Goal: Information Seeking & Learning: Learn about a topic

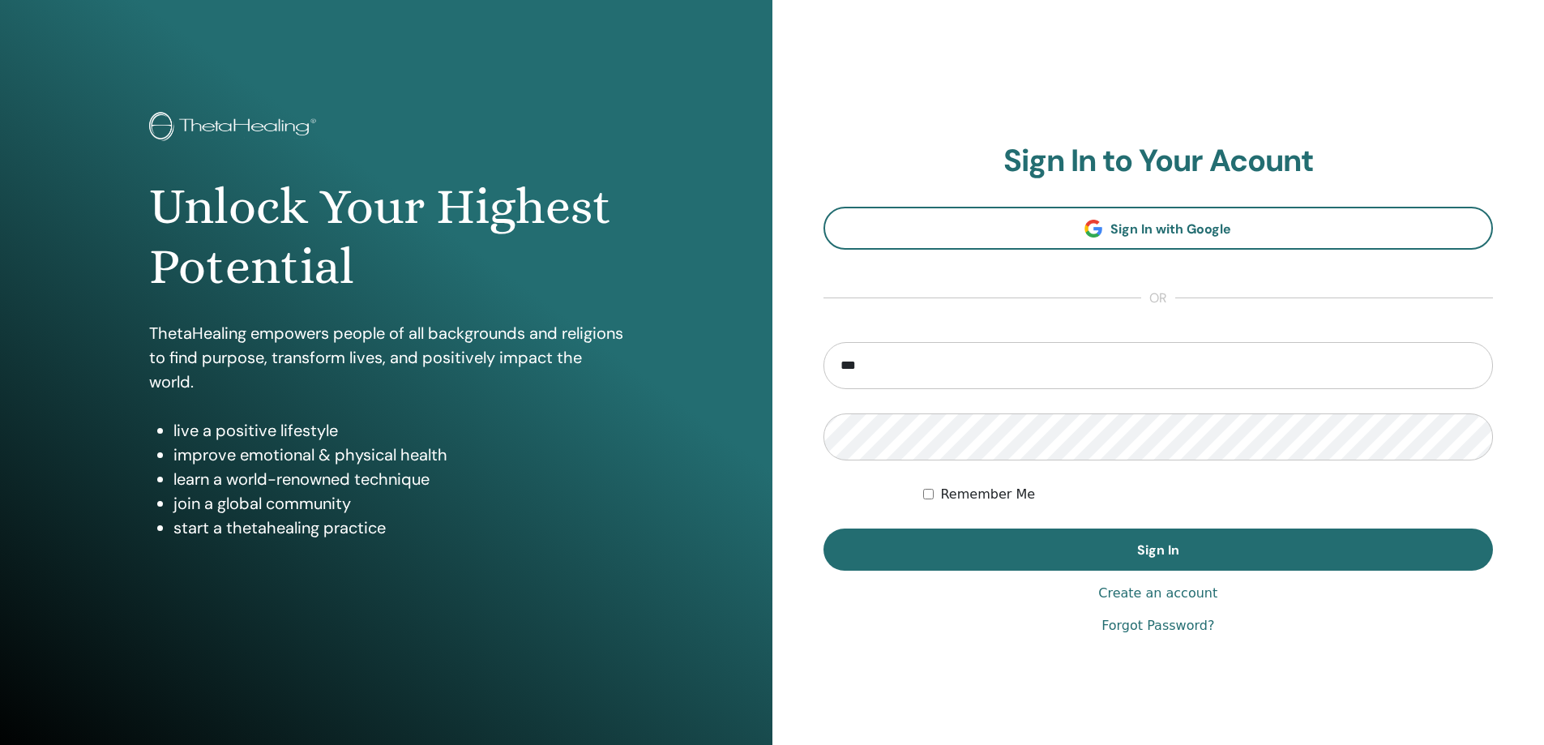
type input "**********"
click at [823, 528] on button "Sign In" at bounding box center [1158, 549] width 670 height 42
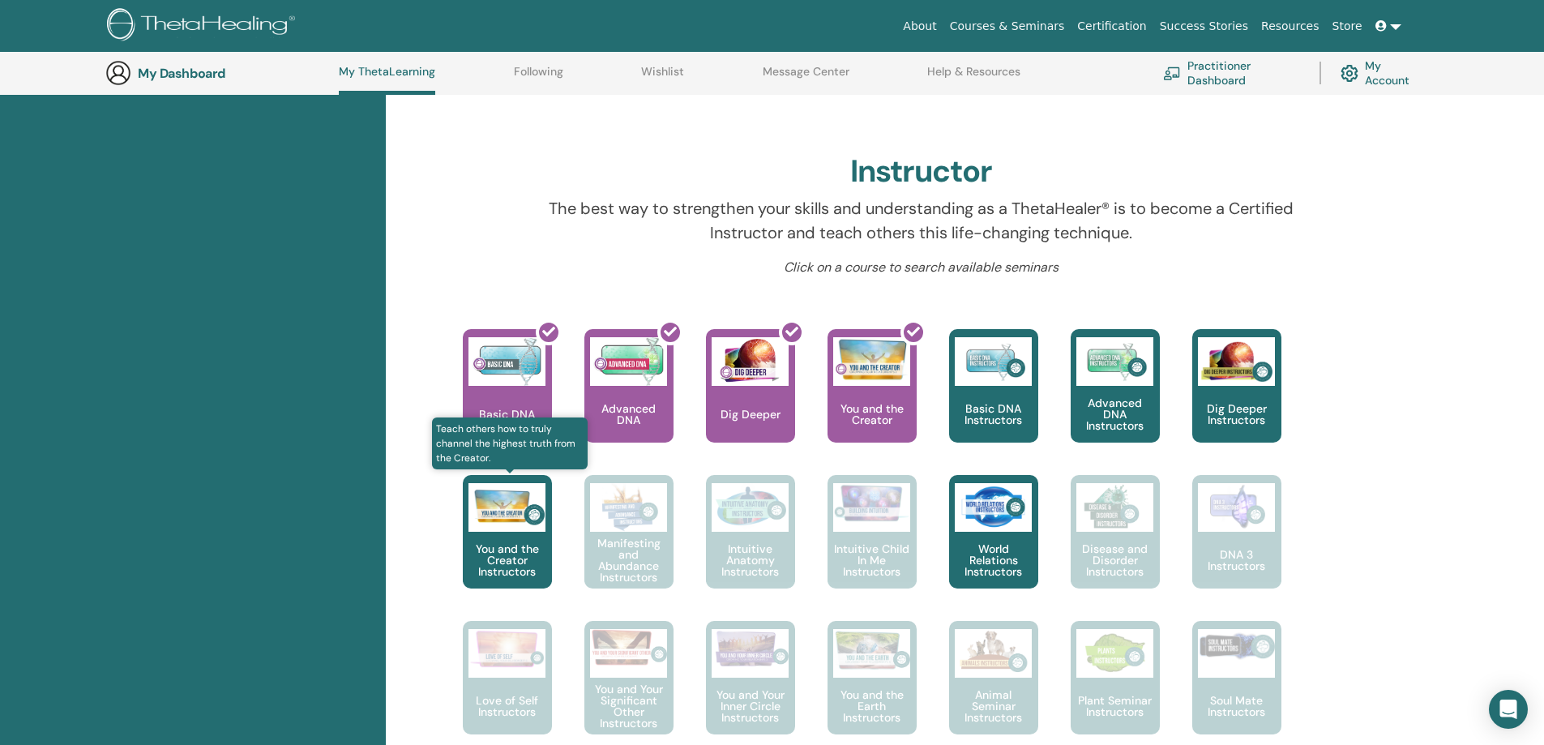
scroll to position [529, 0]
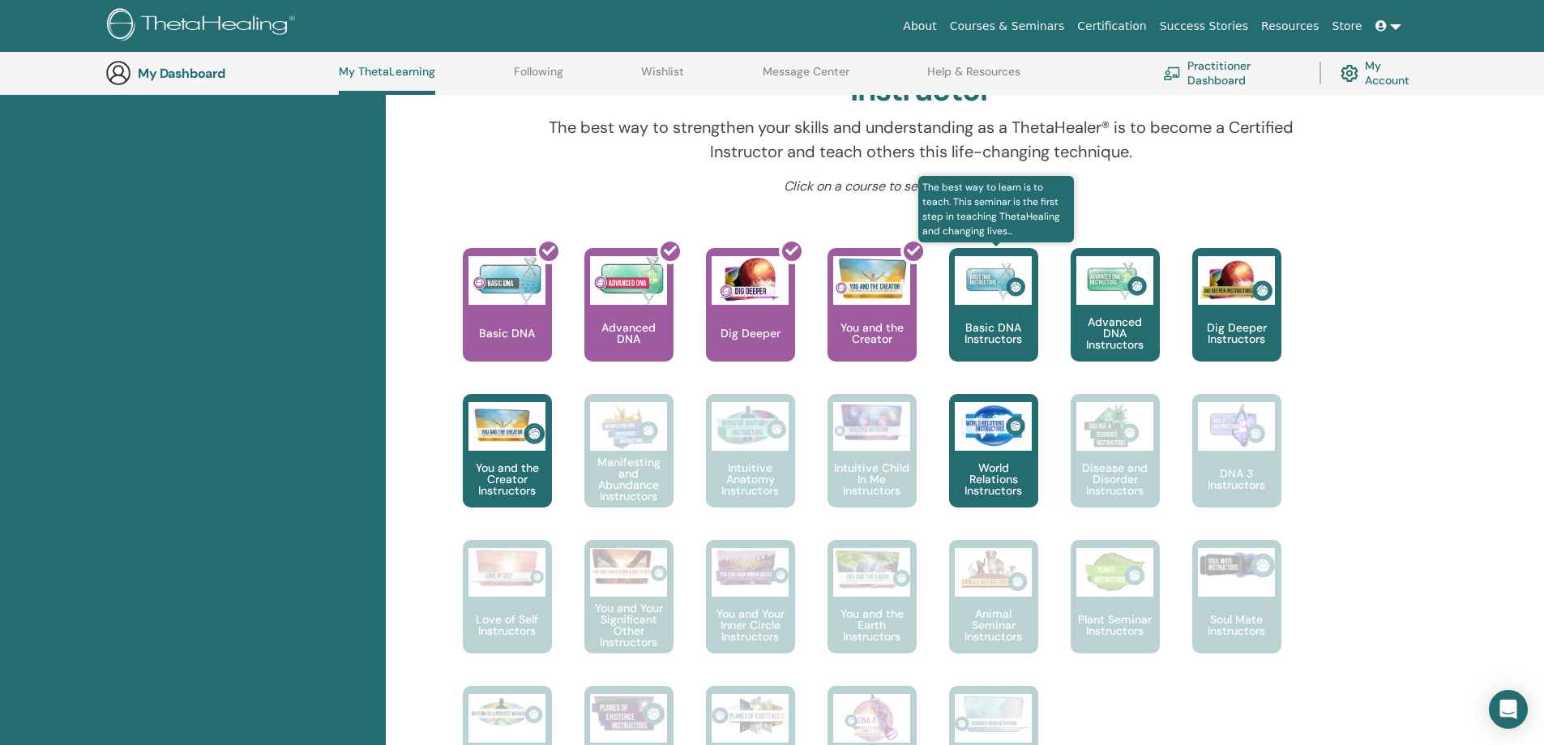
click at [981, 324] on p "Basic DNA Instructors" at bounding box center [993, 333] width 89 height 23
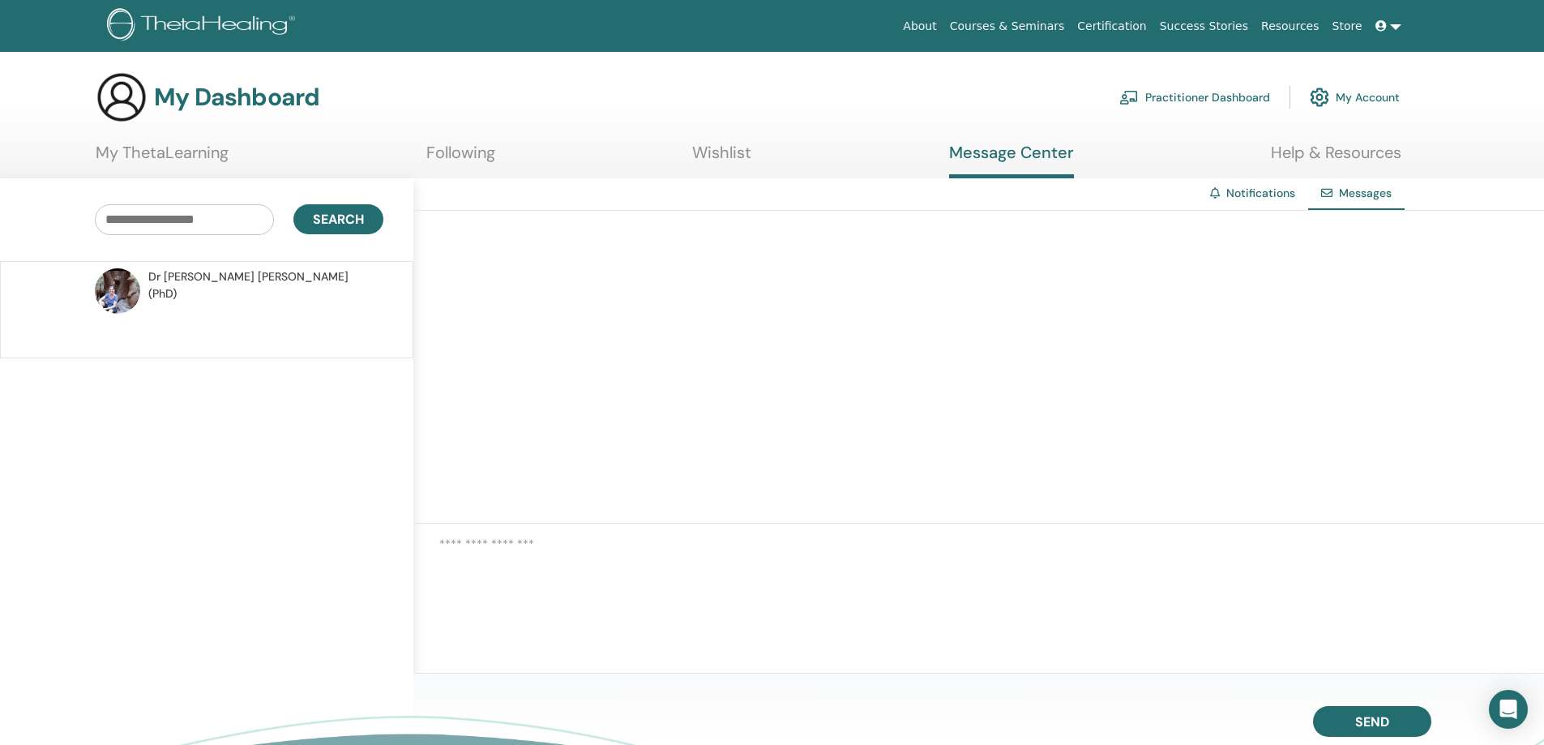
click at [195, 149] on link "My ThetaLearning" at bounding box center [162, 159] width 133 height 32
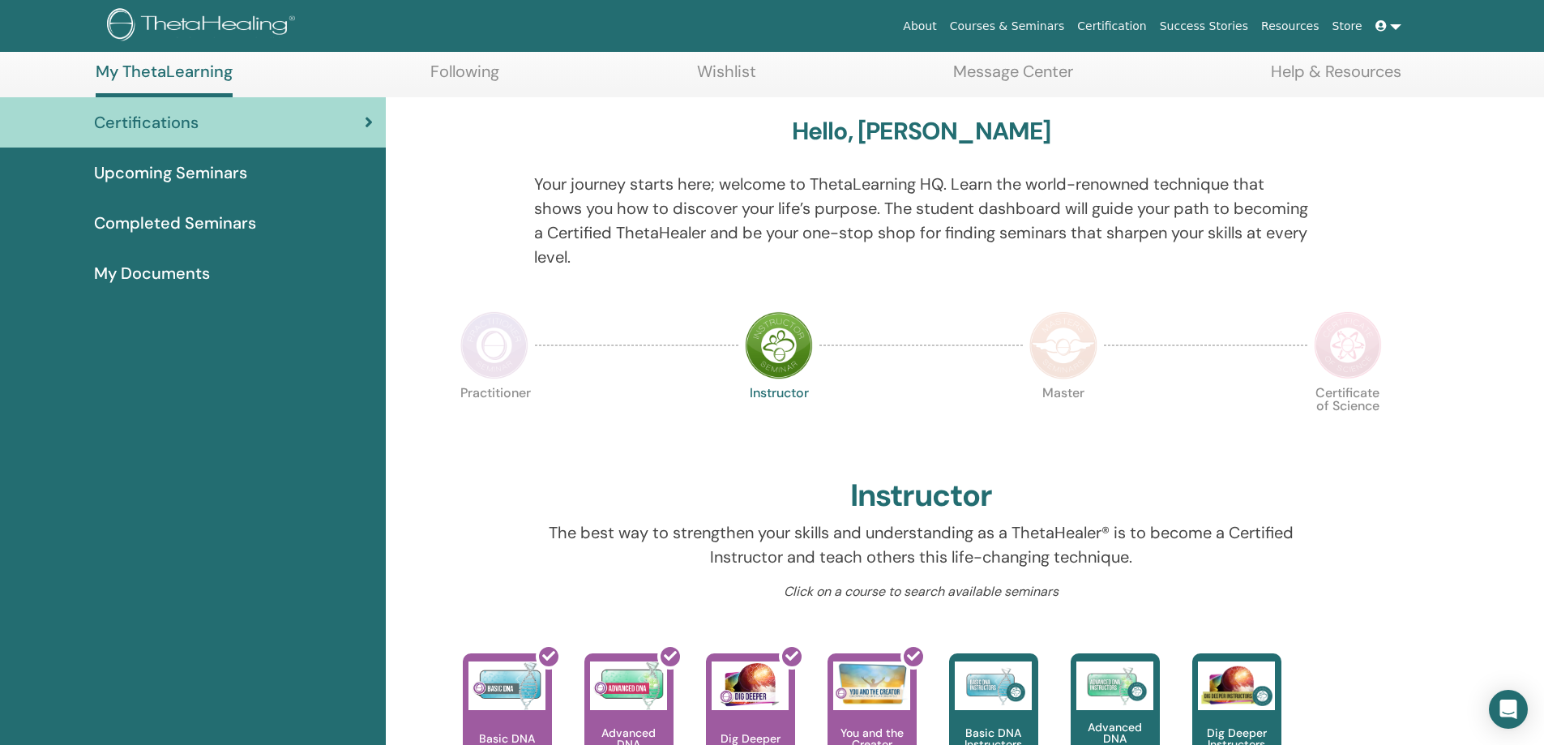
scroll to position [205, 0]
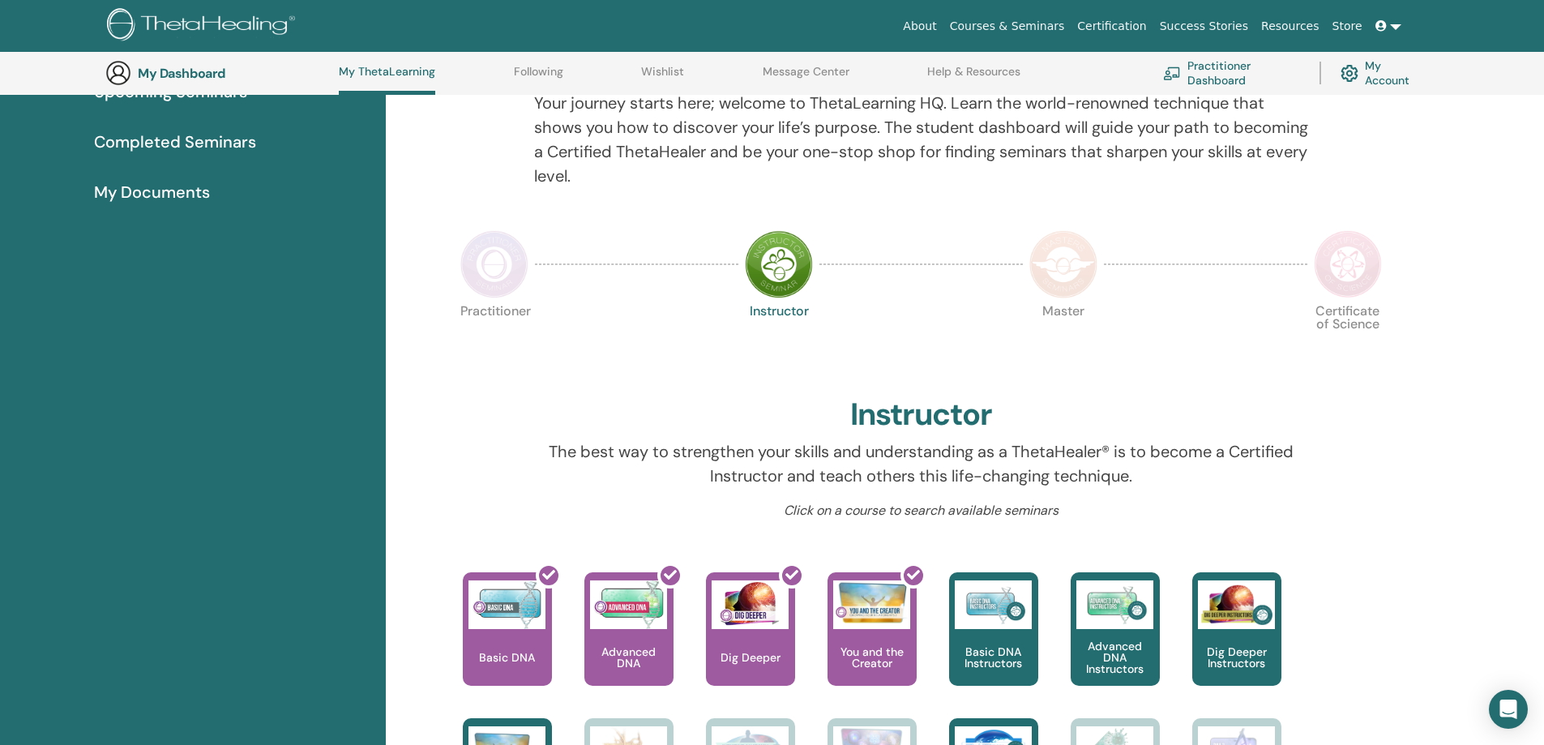
click at [1072, 274] on img at bounding box center [1063, 264] width 68 height 68
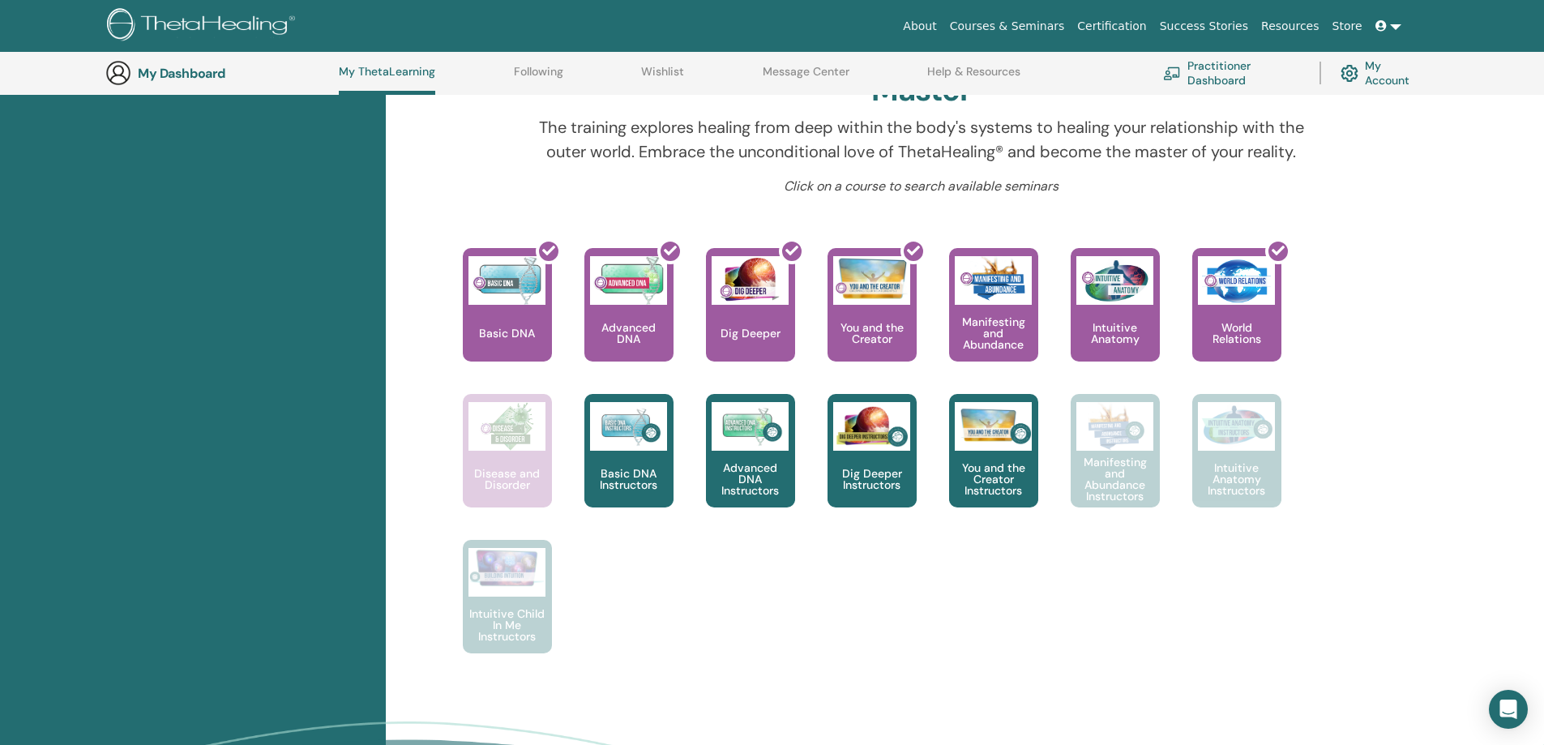
scroll to position [286, 0]
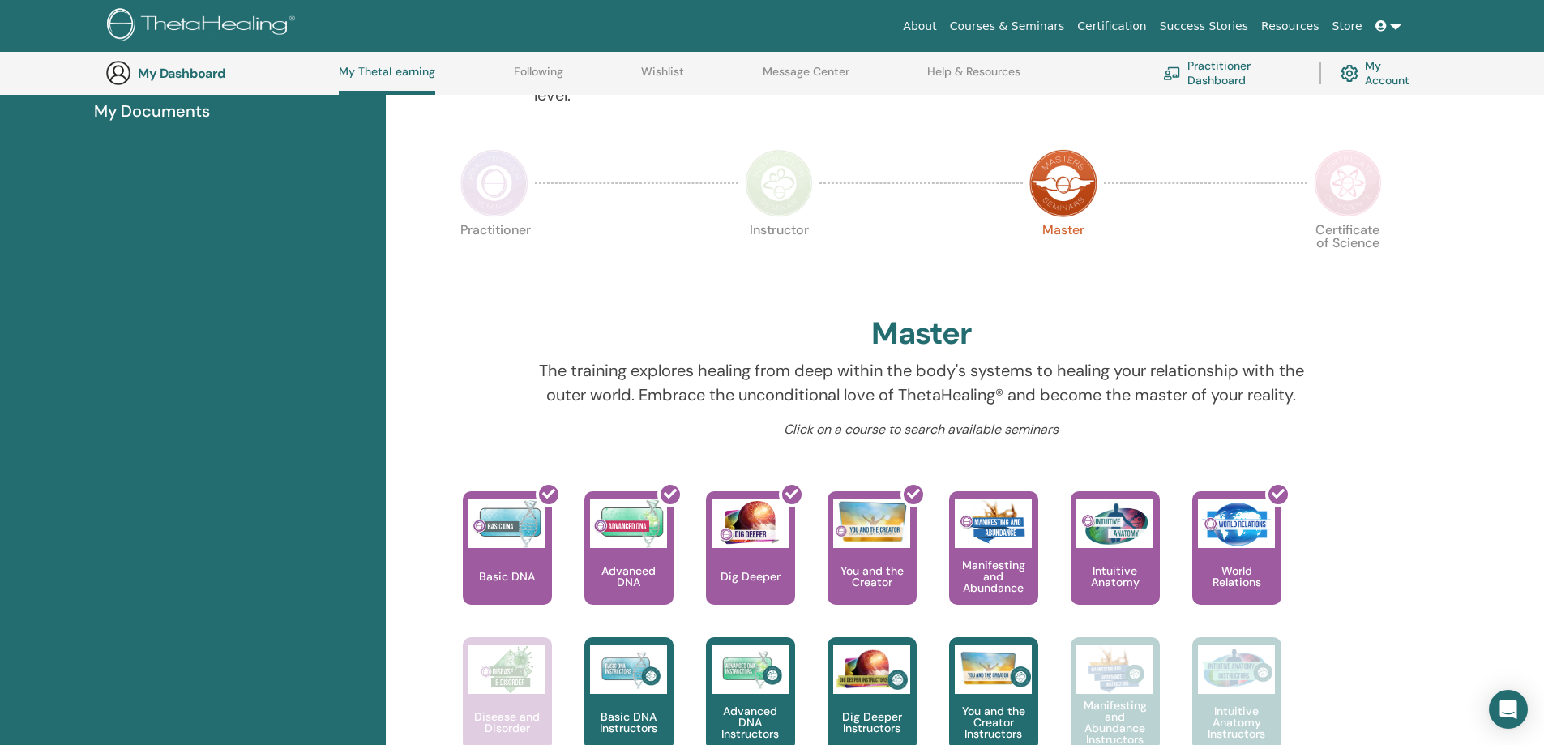
click at [790, 207] on img at bounding box center [779, 183] width 68 height 68
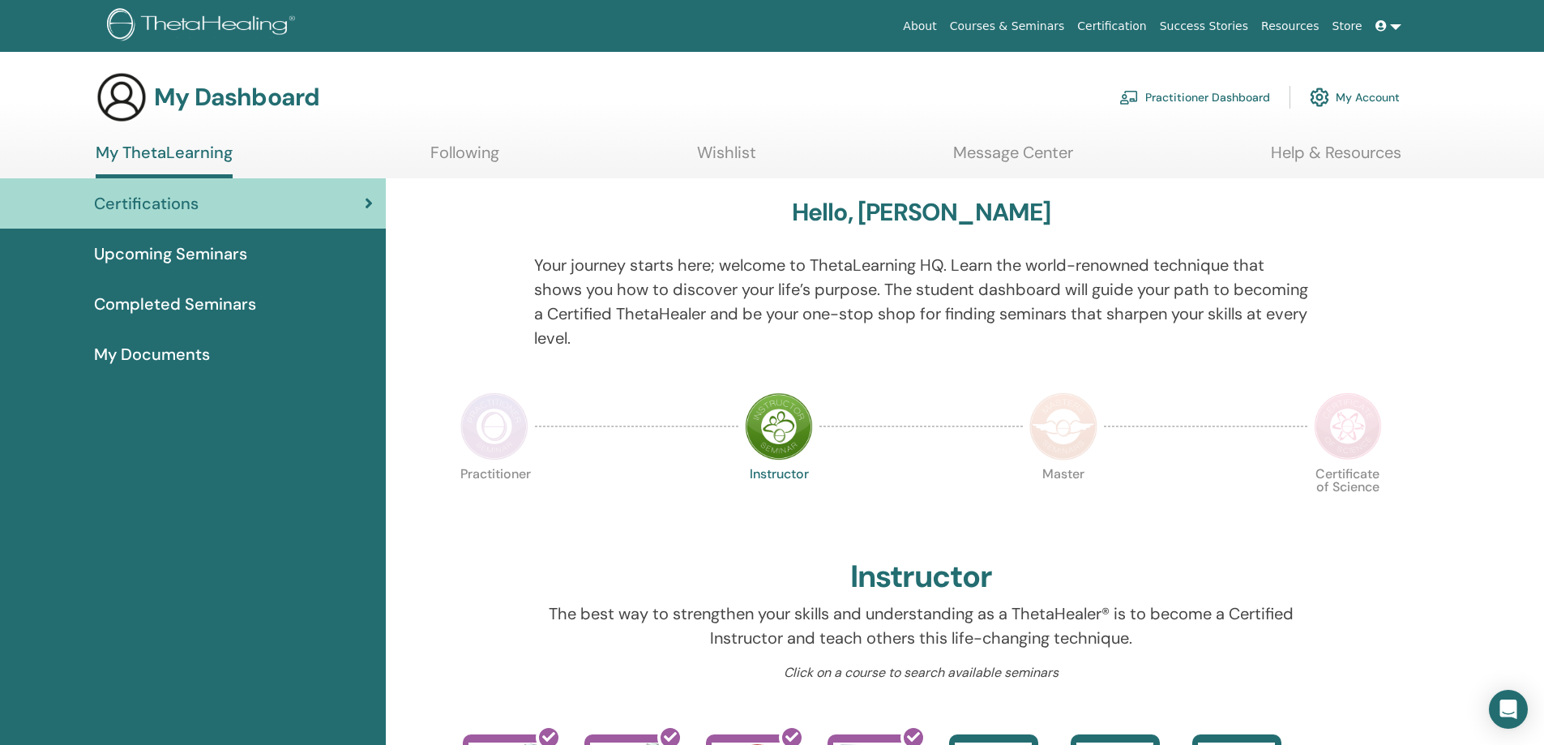
click at [1048, 25] on link "Courses & Seminars" at bounding box center [1007, 26] width 128 height 30
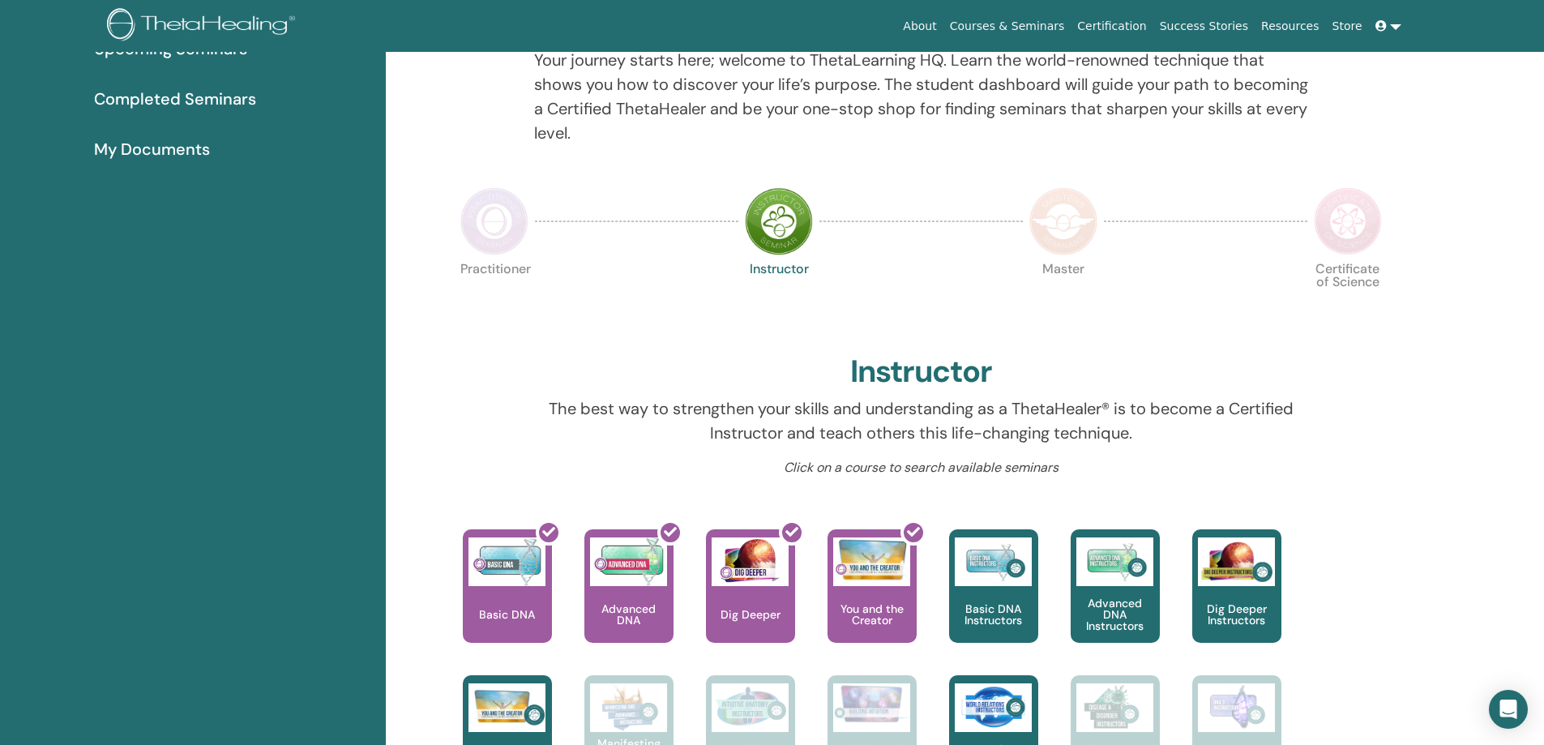
scroll to position [286, 0]
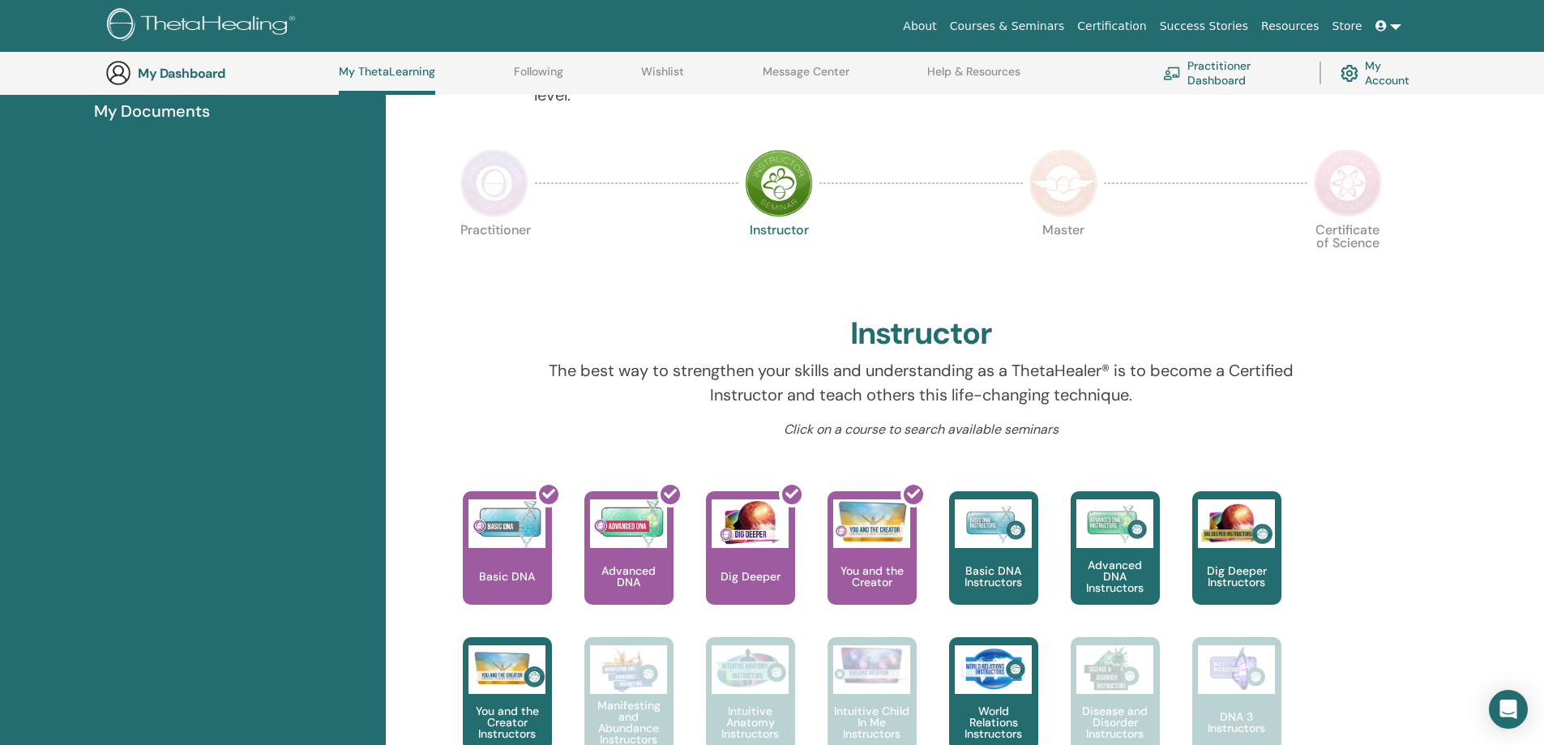
click at [485, 207] on img at bounding box center [494, 183] width 68 height 68
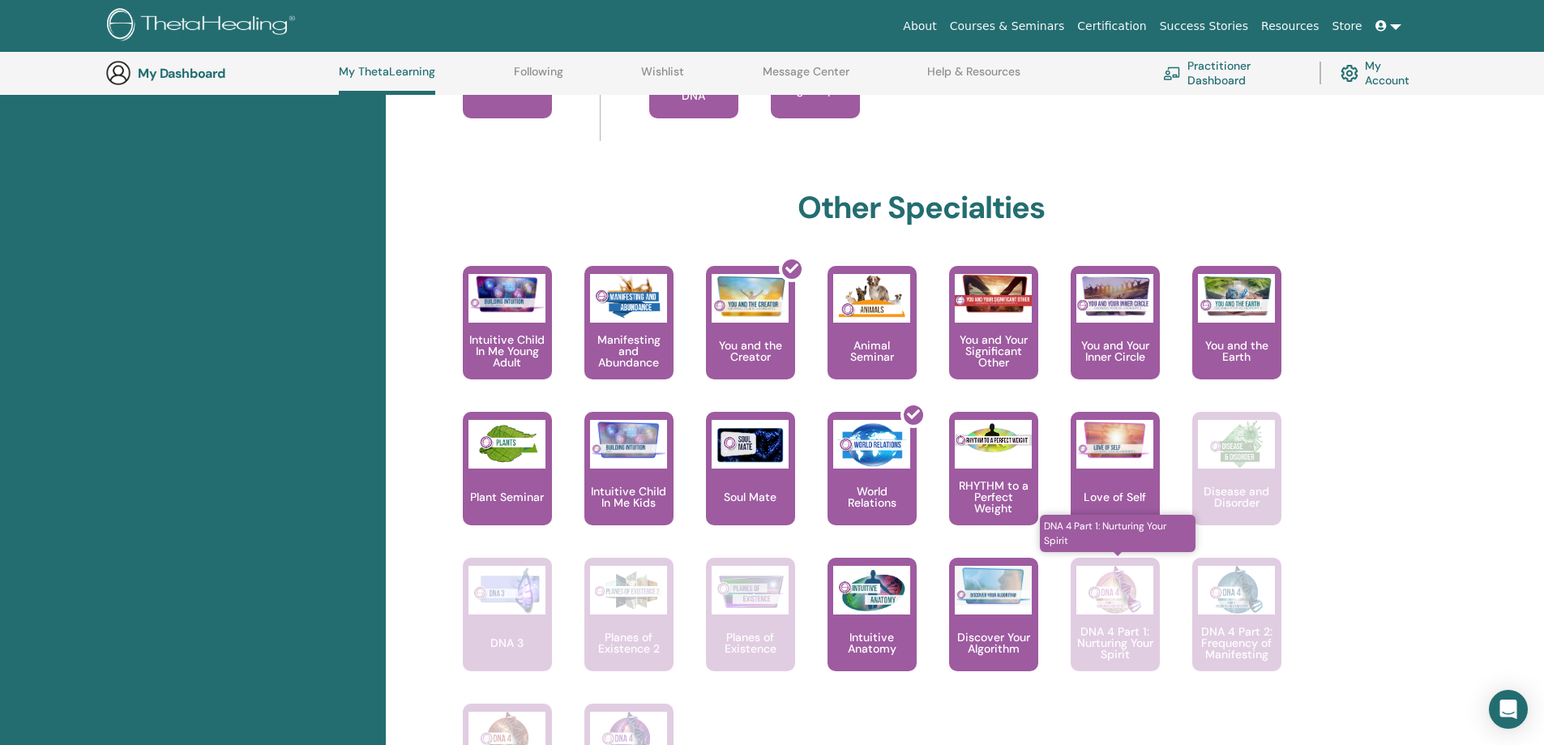
scroll to position [853, 0]
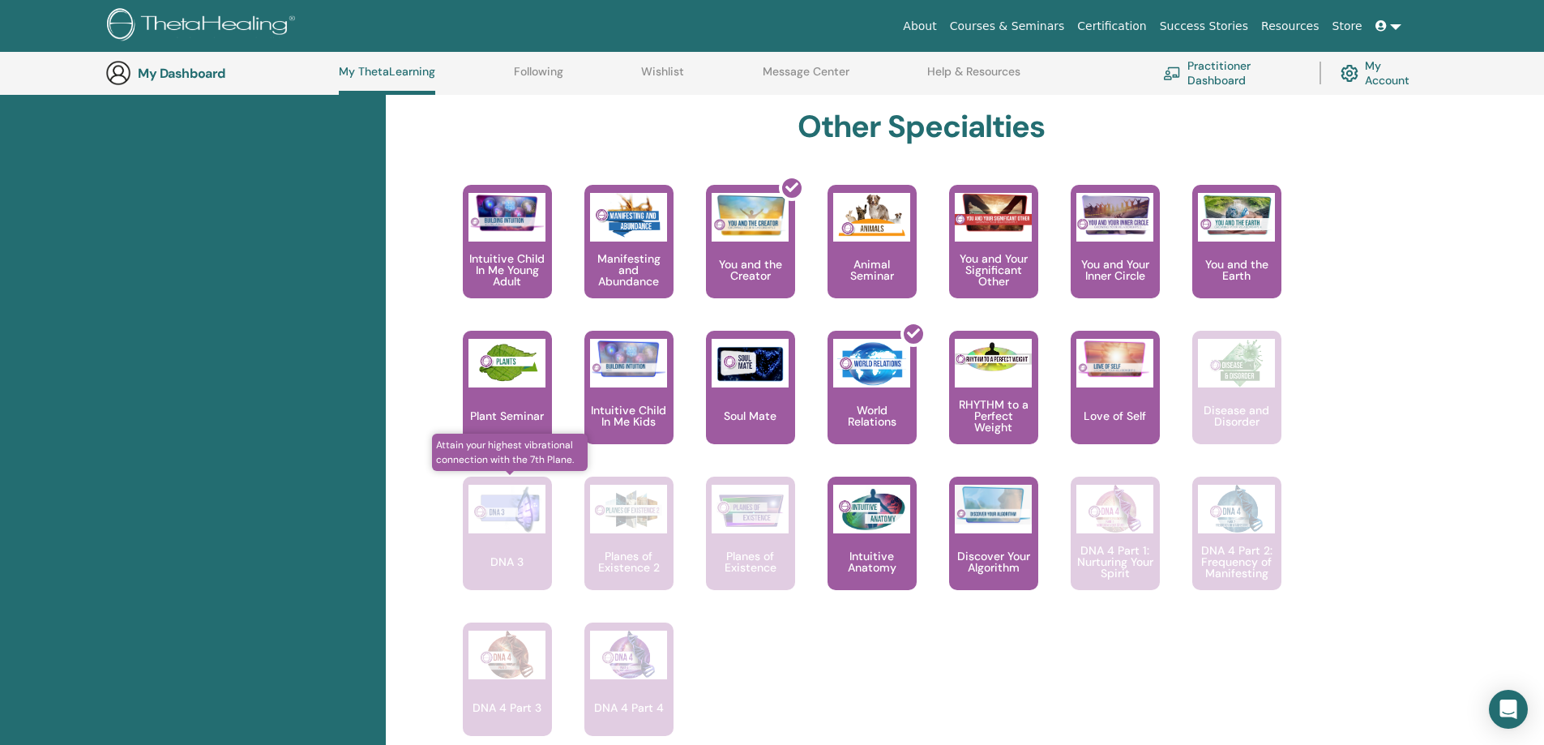
click at [511, 541] on div "DNA 3" at bounding box center [507, 533] width 89 height 113
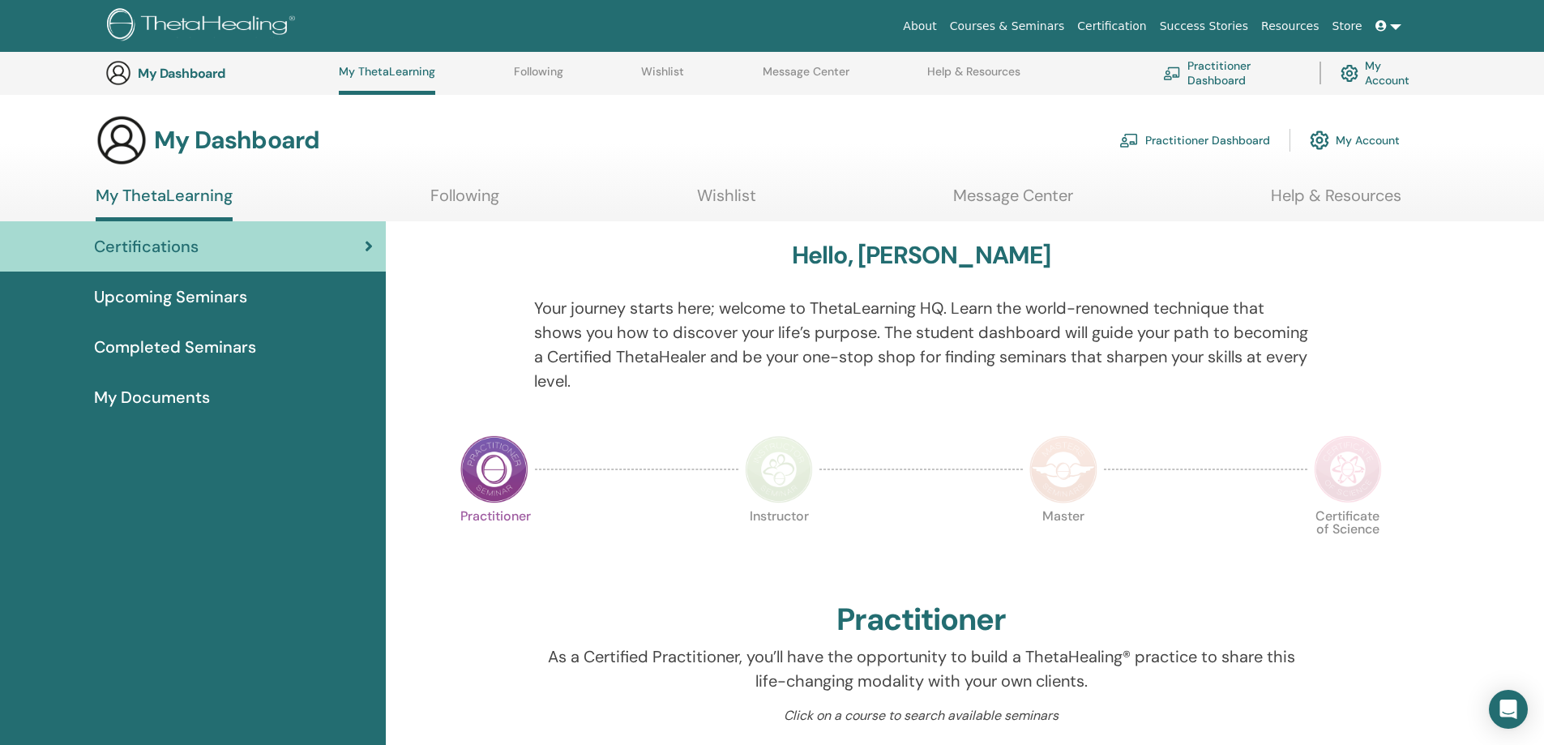
scroll to position [853, 0]
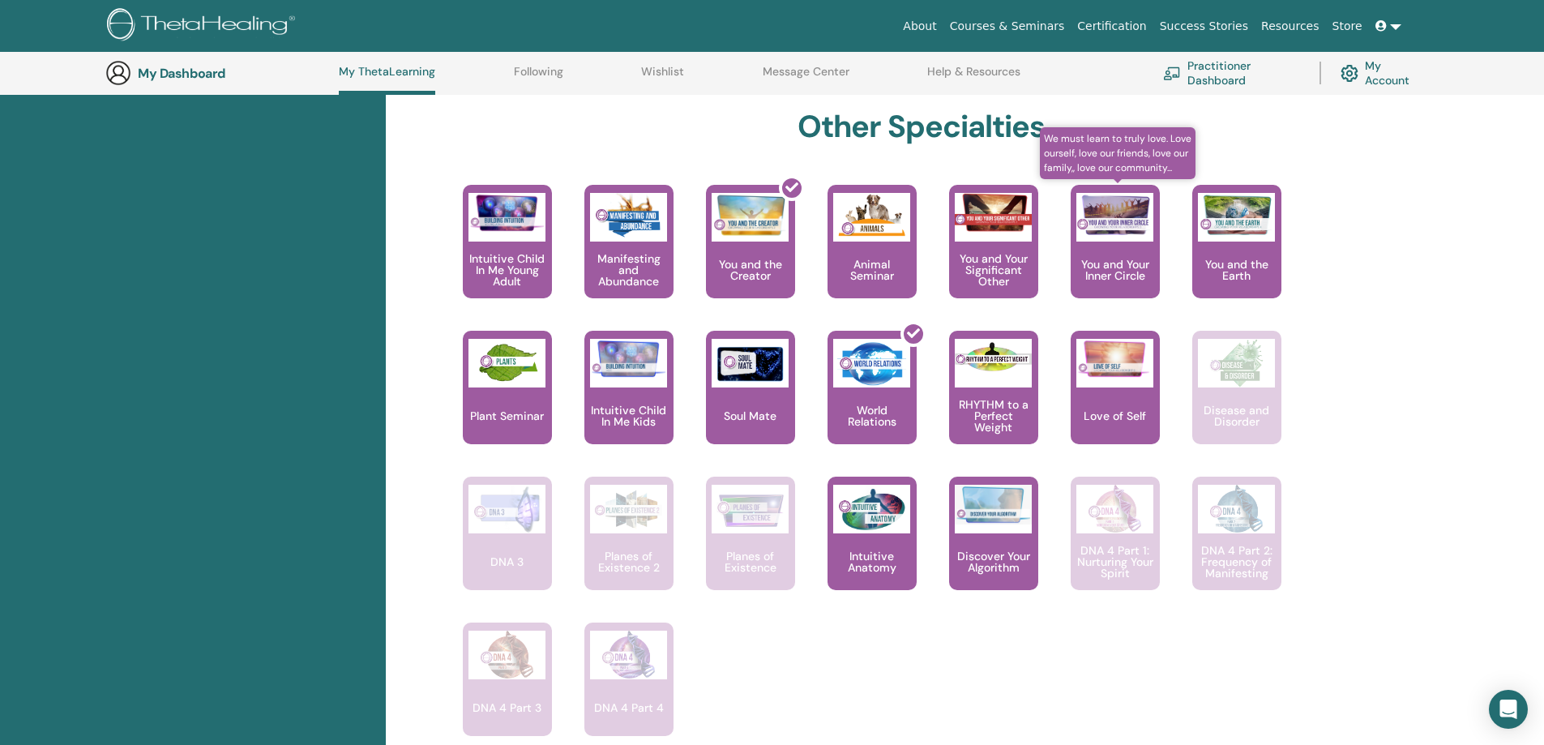
click at [1112, 261] on p "You and Your Inner Circle" at bounding box center [1115, 270] width 89 height 23
